Goal: Task Accomplishment & Management: Use online tool/utility

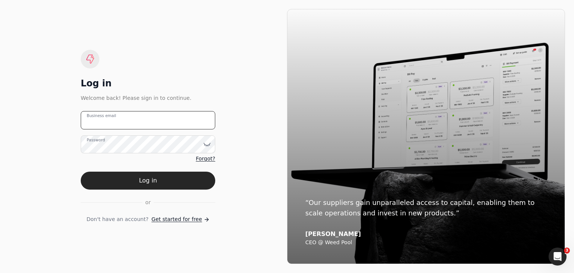
click at [135, 124] on email "Business email" at bounding box center [148, 120] width 134 height 18
type email "info@enviro-painting.com"
click at [81, 171] on button "Log in" at bounding box center [148, 180] width 134 height 18
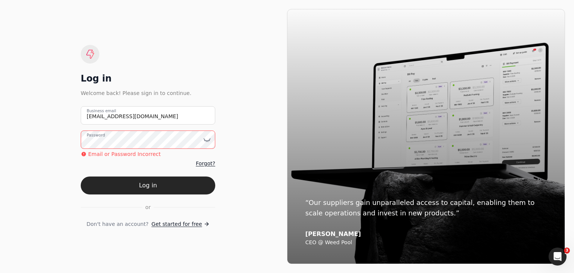
click at [81, 176] on button "Log in" at bounding box center [148, 185] width 134 height 18
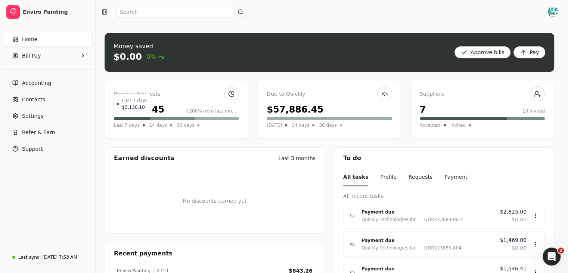
click at [123, 118] on div at bounding box center [132, 118] width 37 height 3
click at [52, 57] on Pay "Bill Pay" at bounding box center [47, 55] width 89 height 15
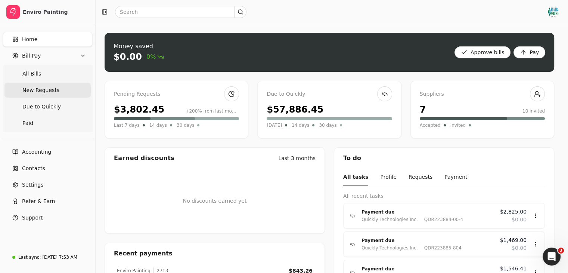
click at [50, 93] on span "New Requests" at bounding box center [40, 90] width 37 height 8
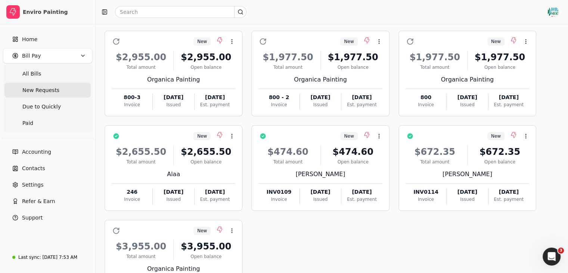
scroll to position [24, 0]
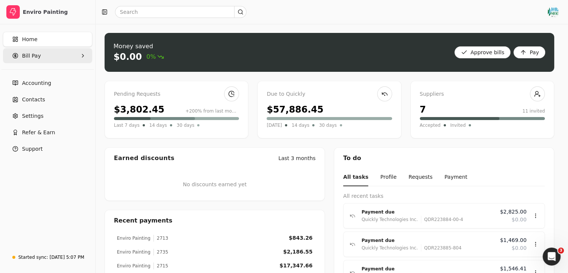
click at [66, 52] on Pay "Bill Pay" at bounding box center [47, 55] width 89 height 15
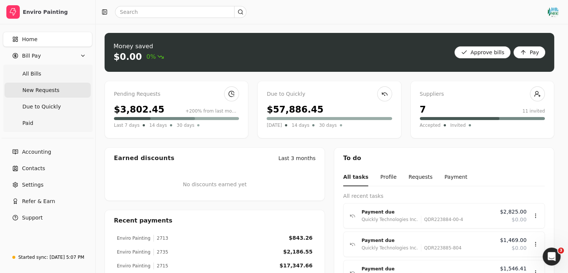
click at [51, 86] on span "New Requests" at bounding box center [40, 90] width 37 height 8
